Goal: Information Seeking & Learning: Learn about a topic

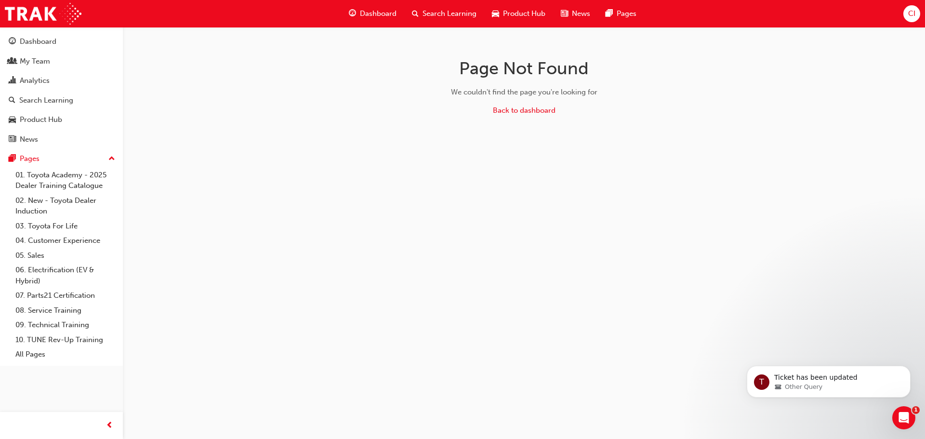
click at [383, 14] on span "Dashboard" at bounding box center [378, 13] width 37 height 11
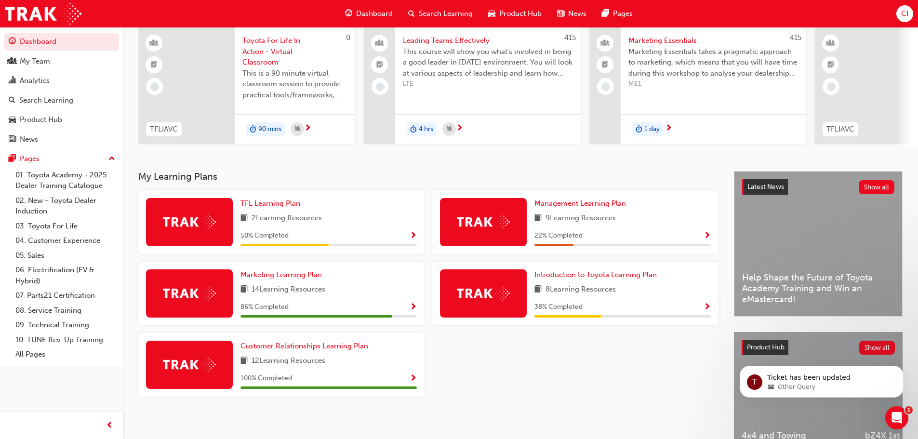
scroll to position [96, 0]
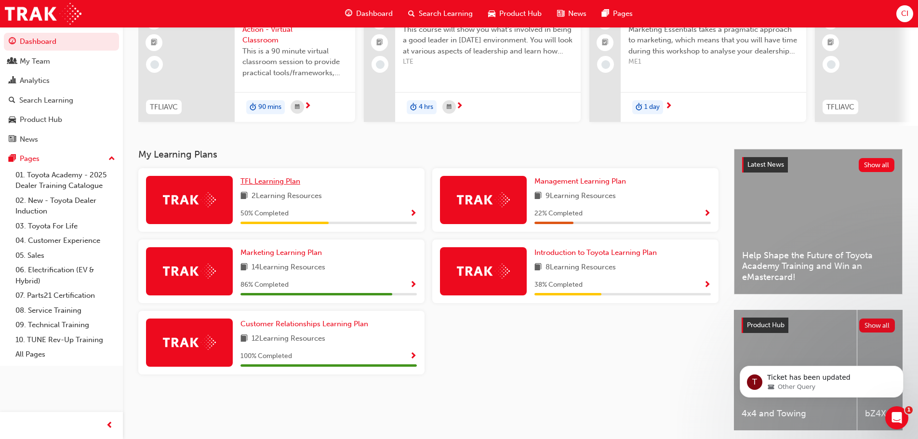
click at [283, 185] on span "TFL Learning Plan" at bounding box center [270, 181] width 60 height 9
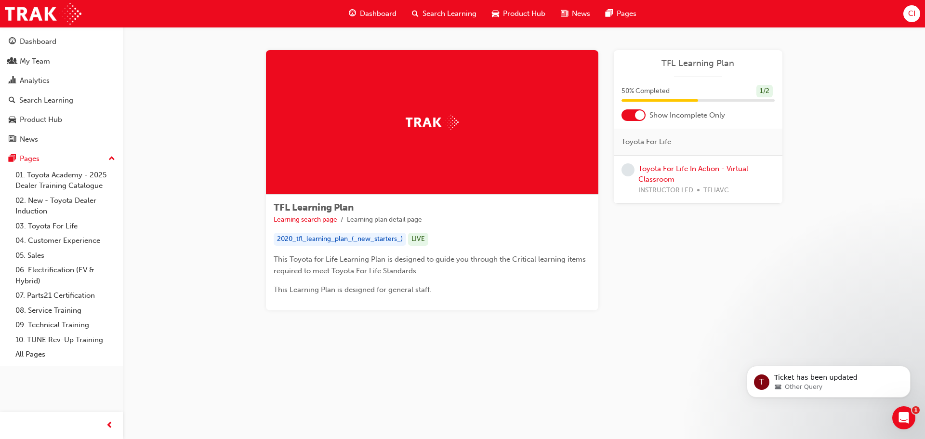
click at [447, 13] on span "Search Learning" at bounding box center [449, 13] width 54 height 11
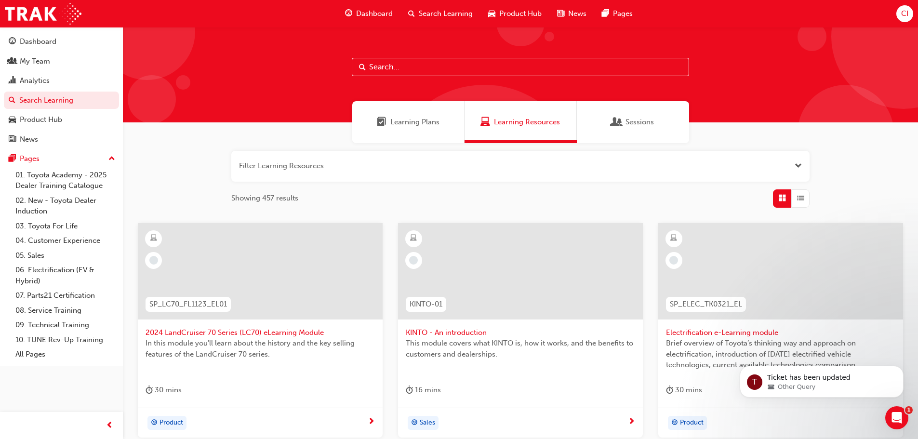
click at [436, 128] on div "Learning Plans" at bounding box center [408, 122] width 112 height 42
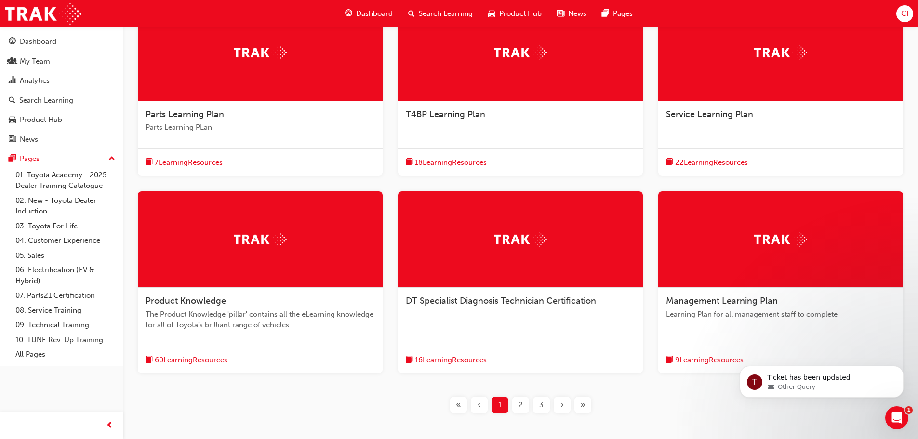
scroll to position [241, 0]
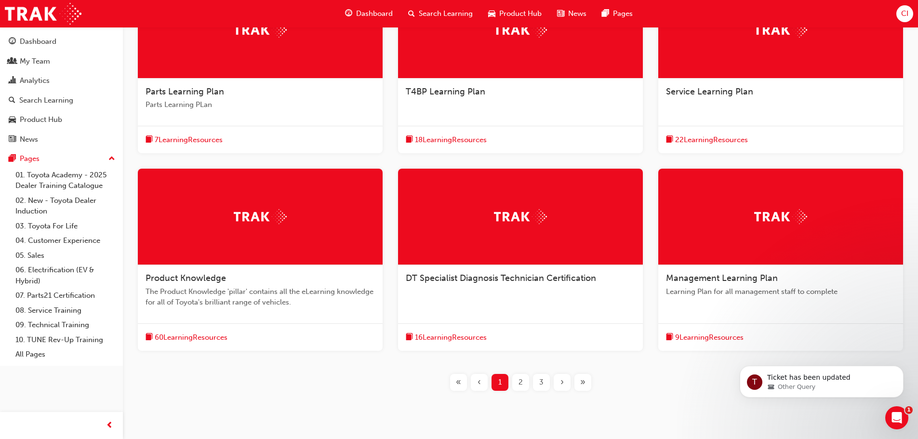
click at [516, 383] on div "2" at bounding box center [520, 382] width 17 height 17
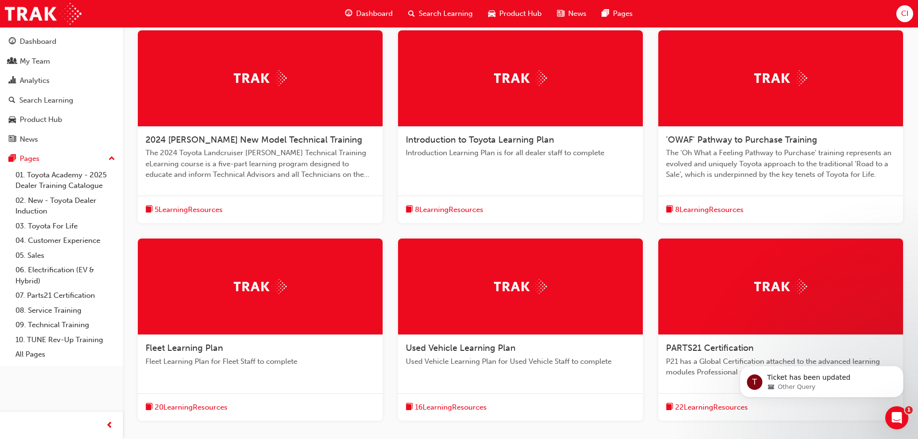
scroll to position [241, 0]
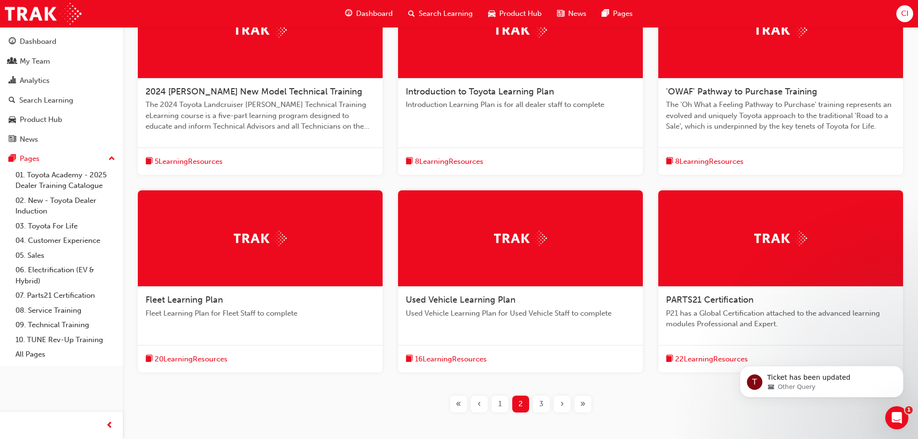
click at [546, 404] on div "3" at bounding box center [541, 403] width 17 height 17
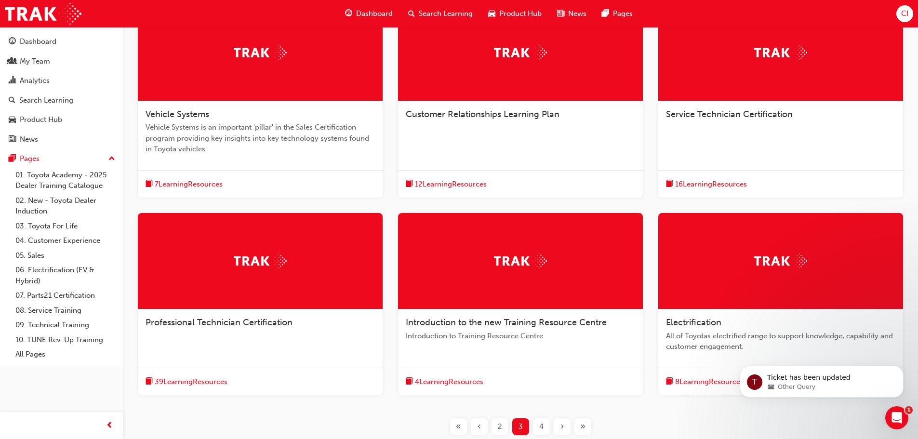
scroll to position [241, 0]
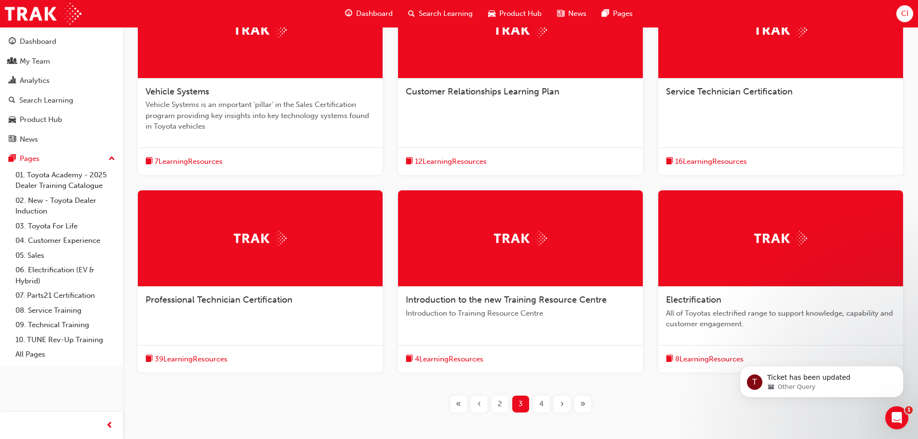
click at [534, 406] on div "4" at bounding box center [541, 403] width 17 height 17
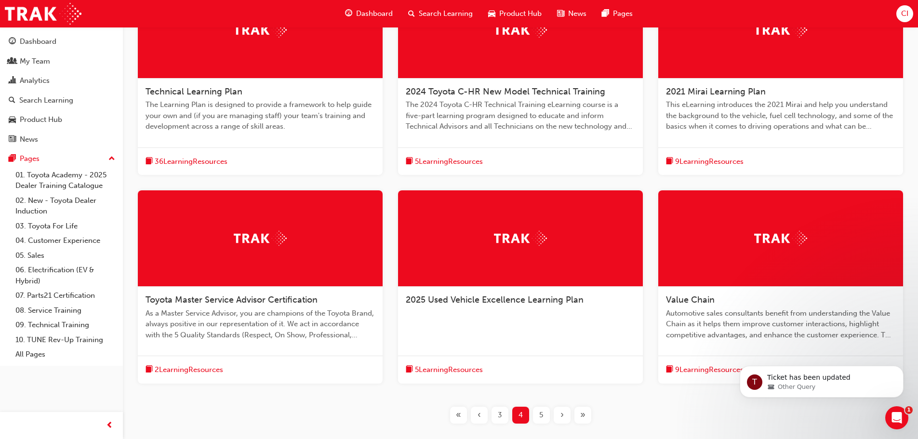
click at [544, 413] on div "5" at bounding box center [541, 415] width 17 height 17
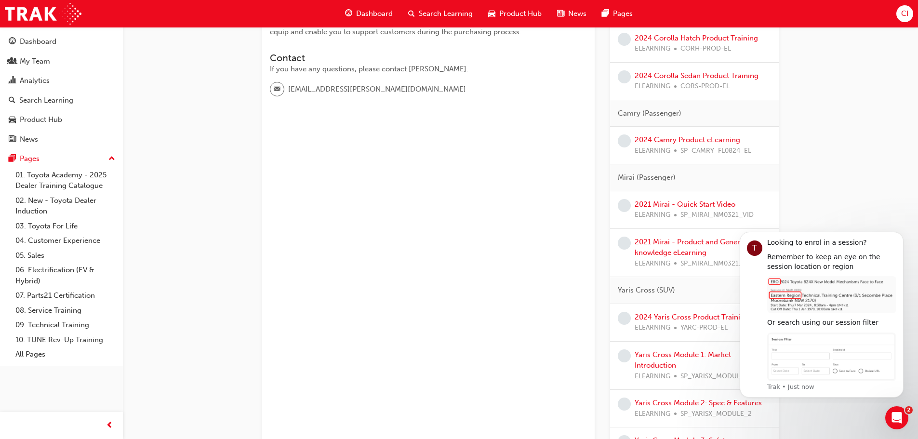
scroll to position [193, 0]
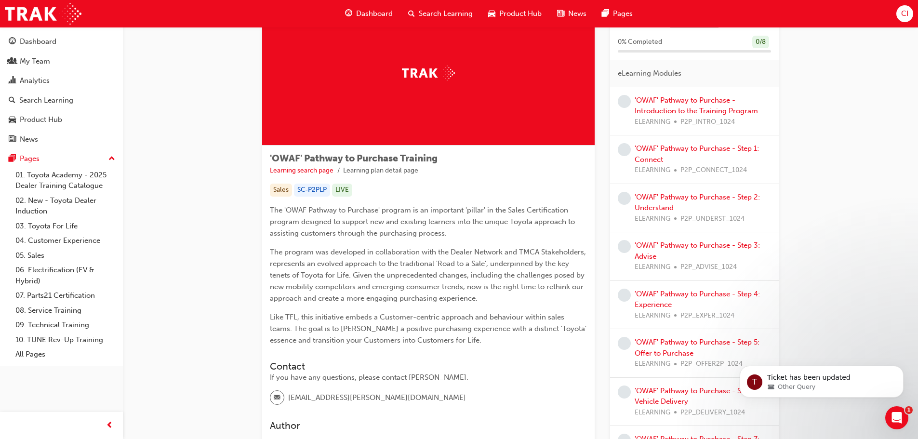
scroll to position [11, 0]
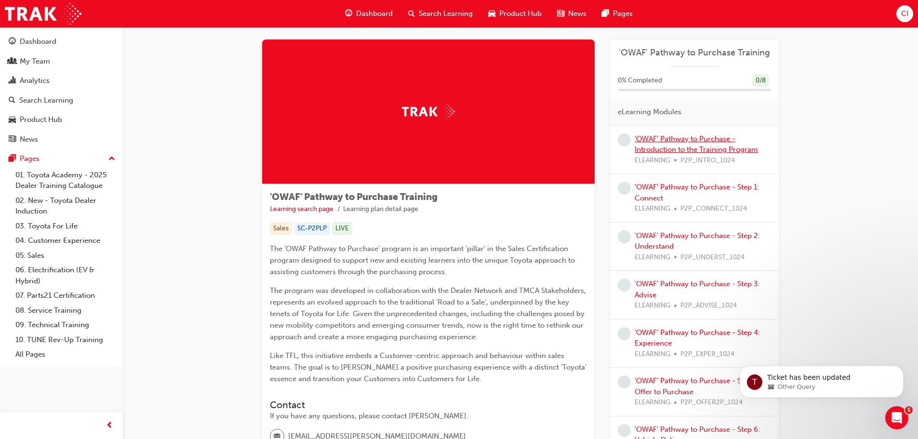
click at [657, 136] on link "'OWAF' Pathway to Purchase - Introduction to the Training Program" at bounding box center [695, 144] width 123 height 20
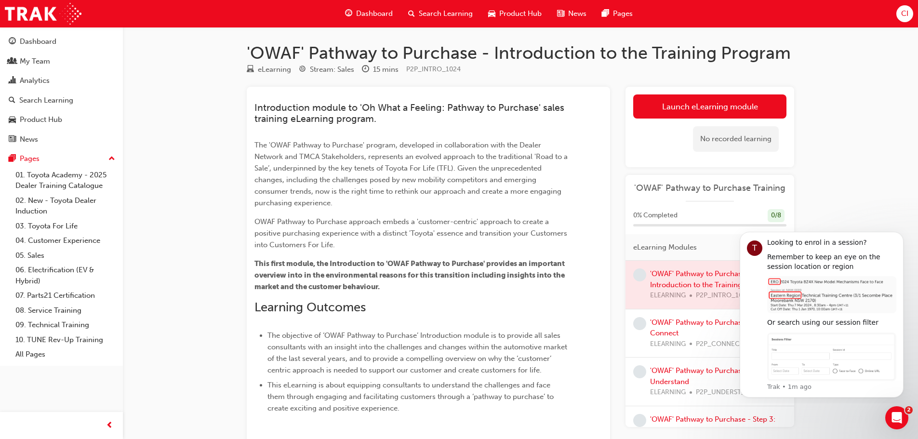
click at [603, 240] on div "Introduction module to 'Oh What a Feeling: Pathway to Purchase' sales training …" at bounding box center [428, 292] width 363 height 410
click at [655, 103] on link "Launch eLearning module" at bounding box center [709, 106] width 153 height 24
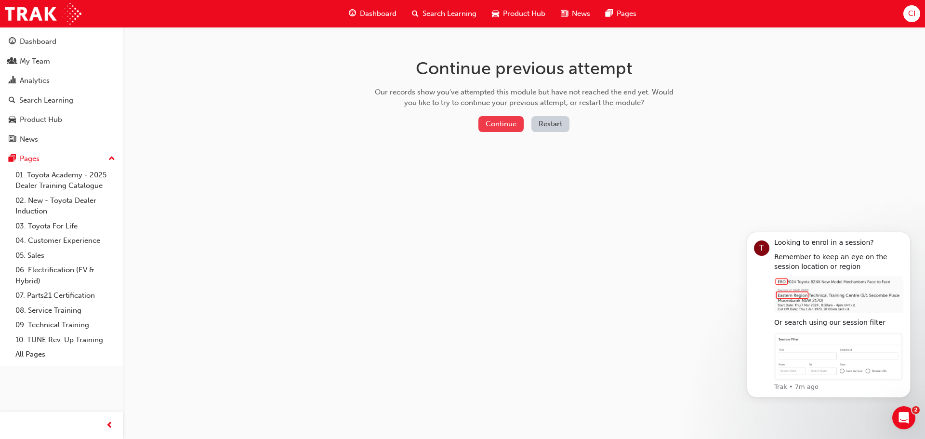
click at [504, 125] on button "Continue" at bounding box center [500, 124] width 45 height 16
